Goal: Check status: Check status

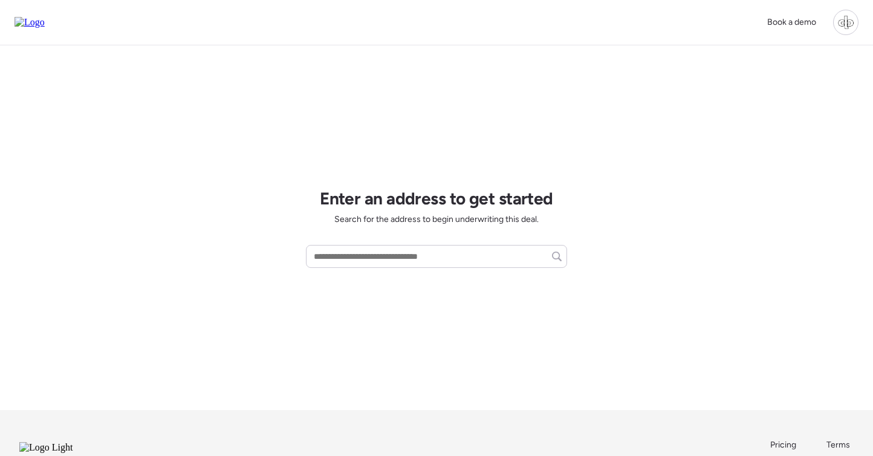
click at [844, 24] on div at bounding box center [845, 22] width 25 height 25
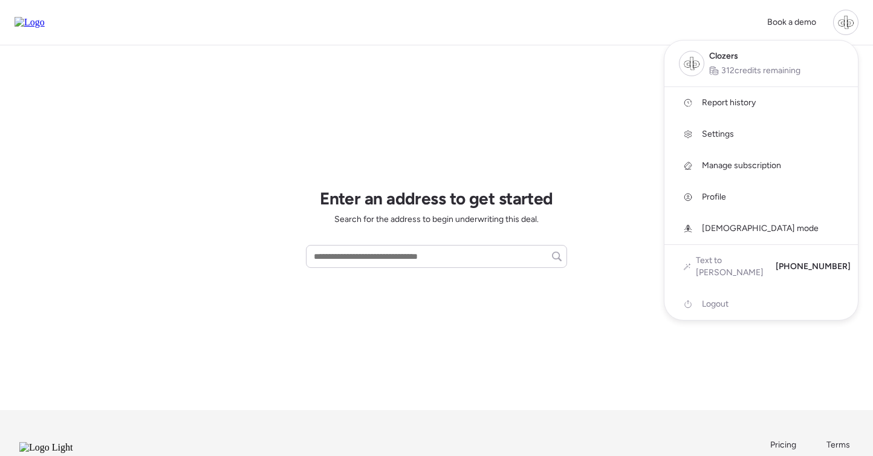
click at [767, 104] on link "Report history" at bounding box center [760, 102] width 193 height 31
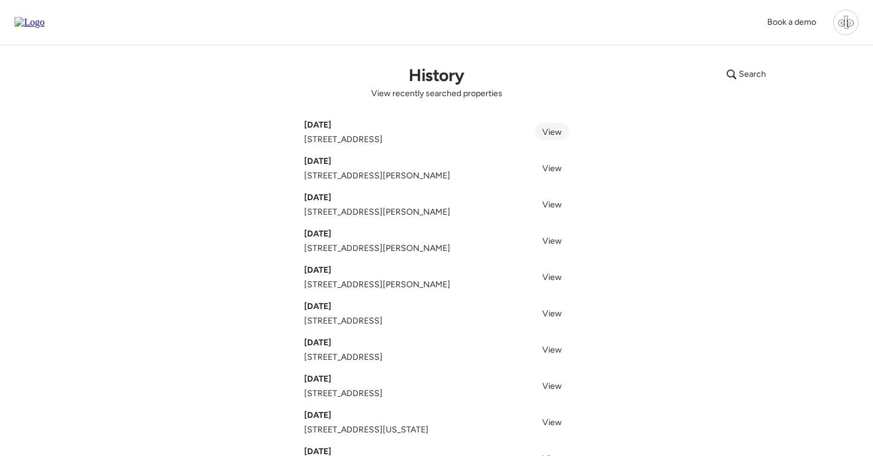
click at [546, 138] on link "View" at bounding box center [552, 132] width 34 height 18
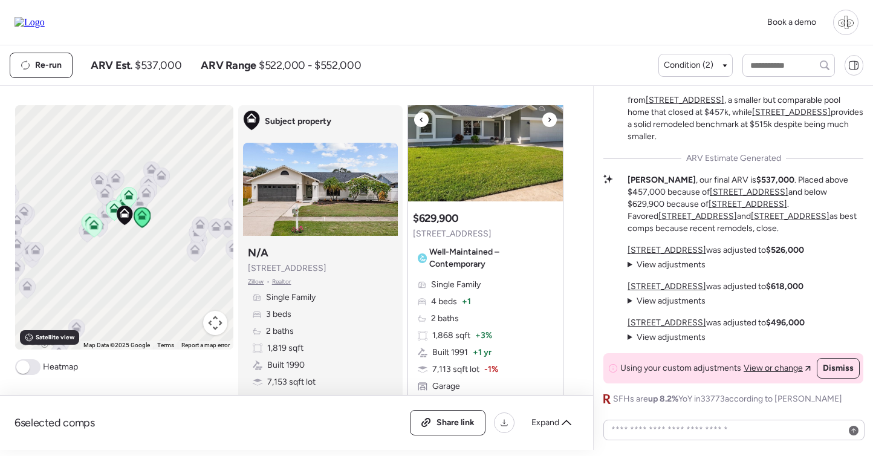
scroll to position [769, 0]
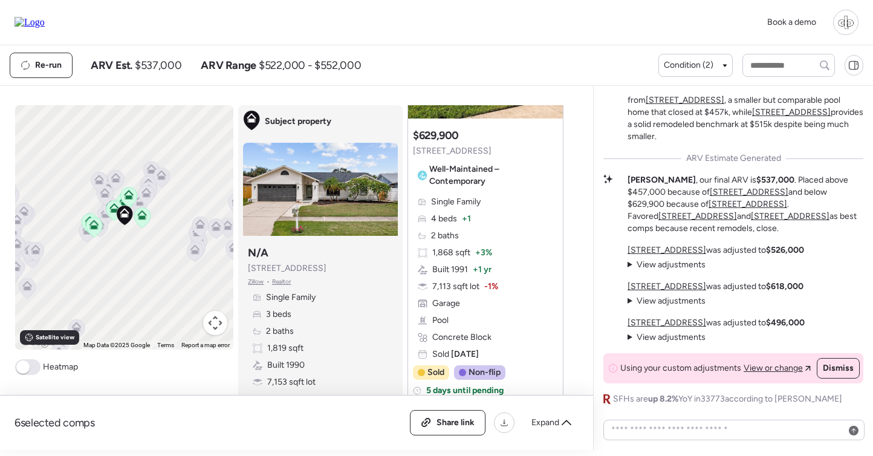
click at [256, 281] on span "Zillow" at bounding box center [256, 282] width 16 height 10
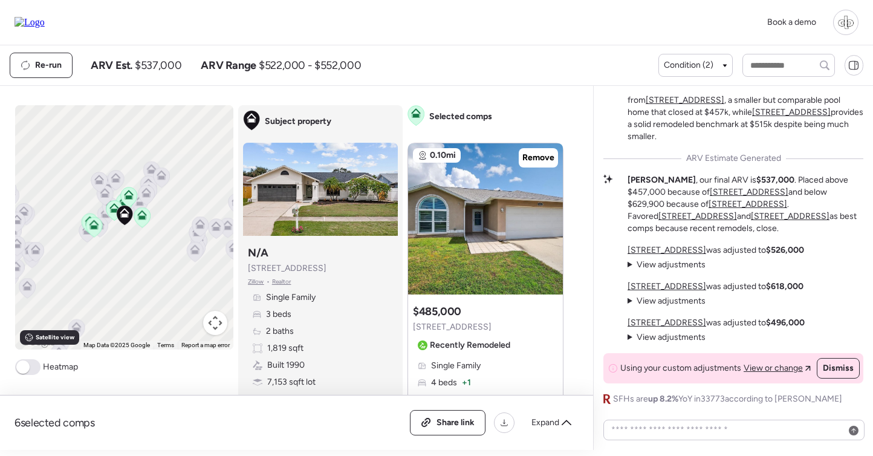
scroll to position [0, 0]
click at [255, 283] on span "Zillow" at bounding box center [256, 282] width 16 height 10
